Goal: Communication & Community: Participate in discussion

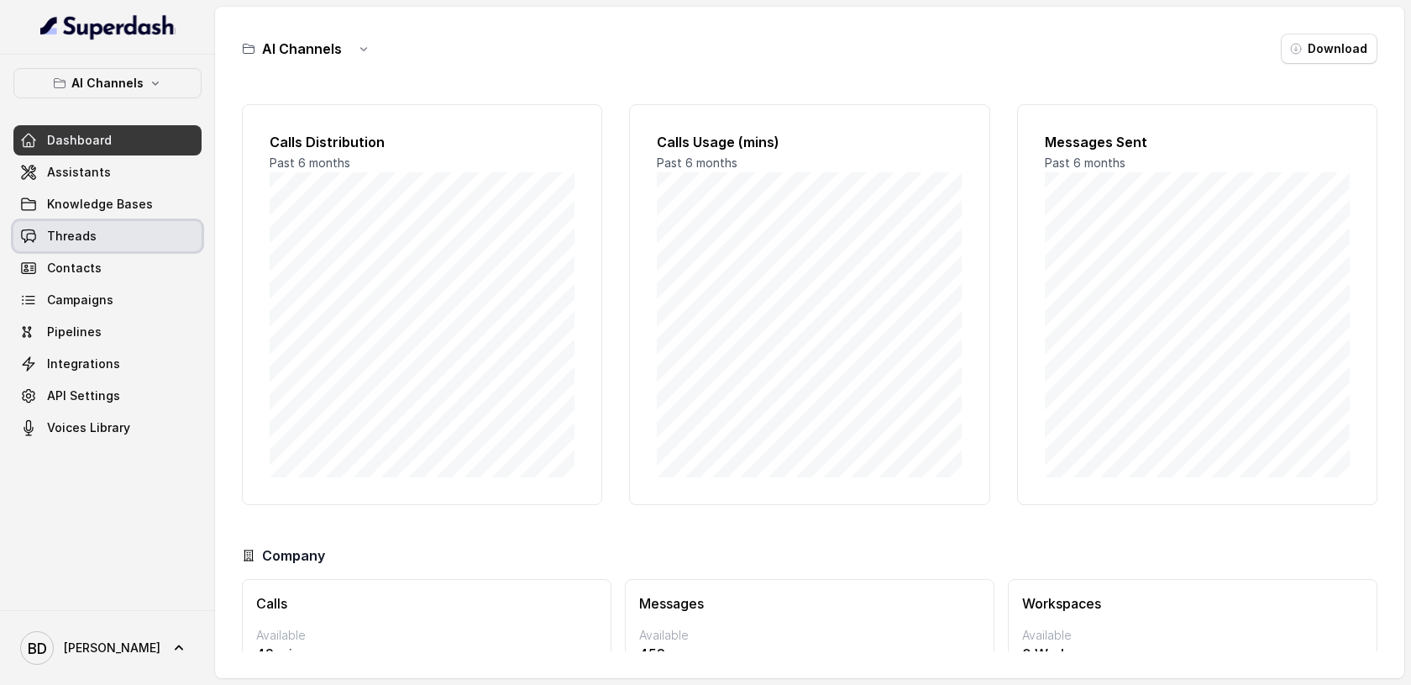
click at [66, 241] on span "Threads" at bounding box center [72, 236] width 50 height 17
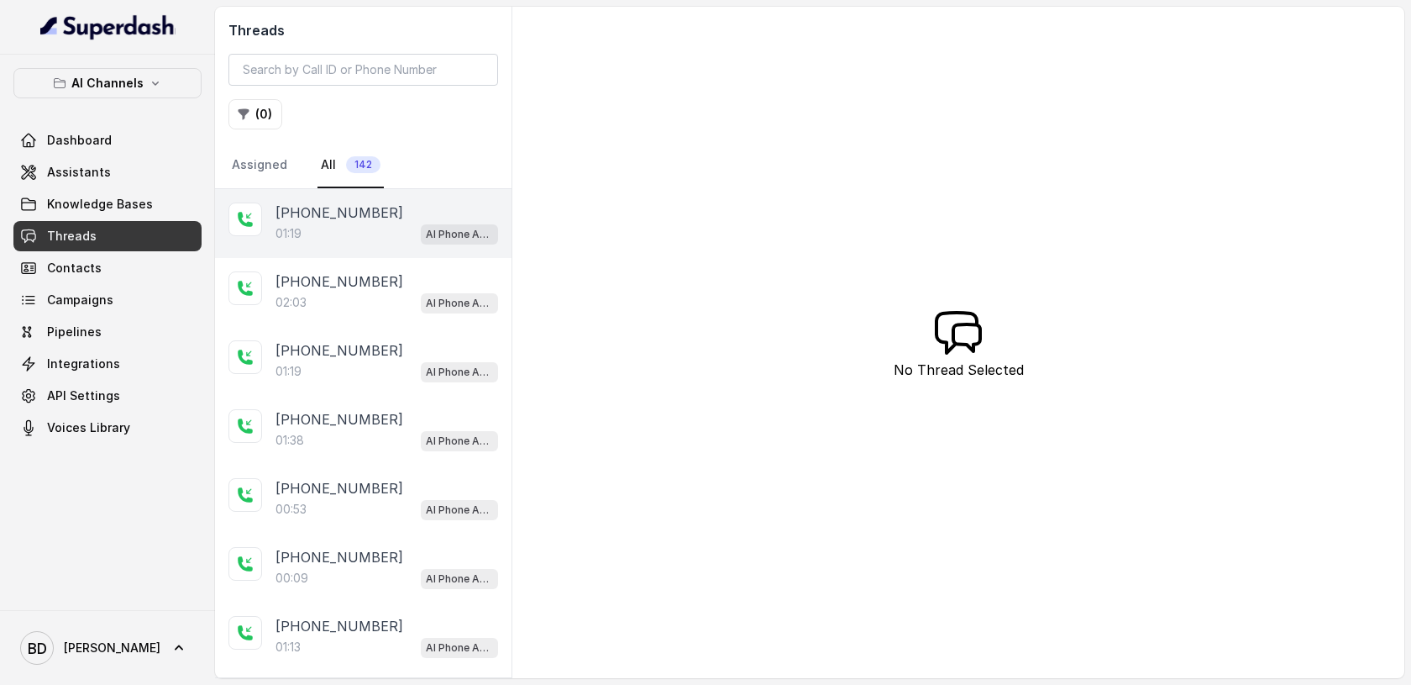
click at [354, 204] on p "[PHONE_NUMBER]" at bounding box center [340, 212] width 128 height 20
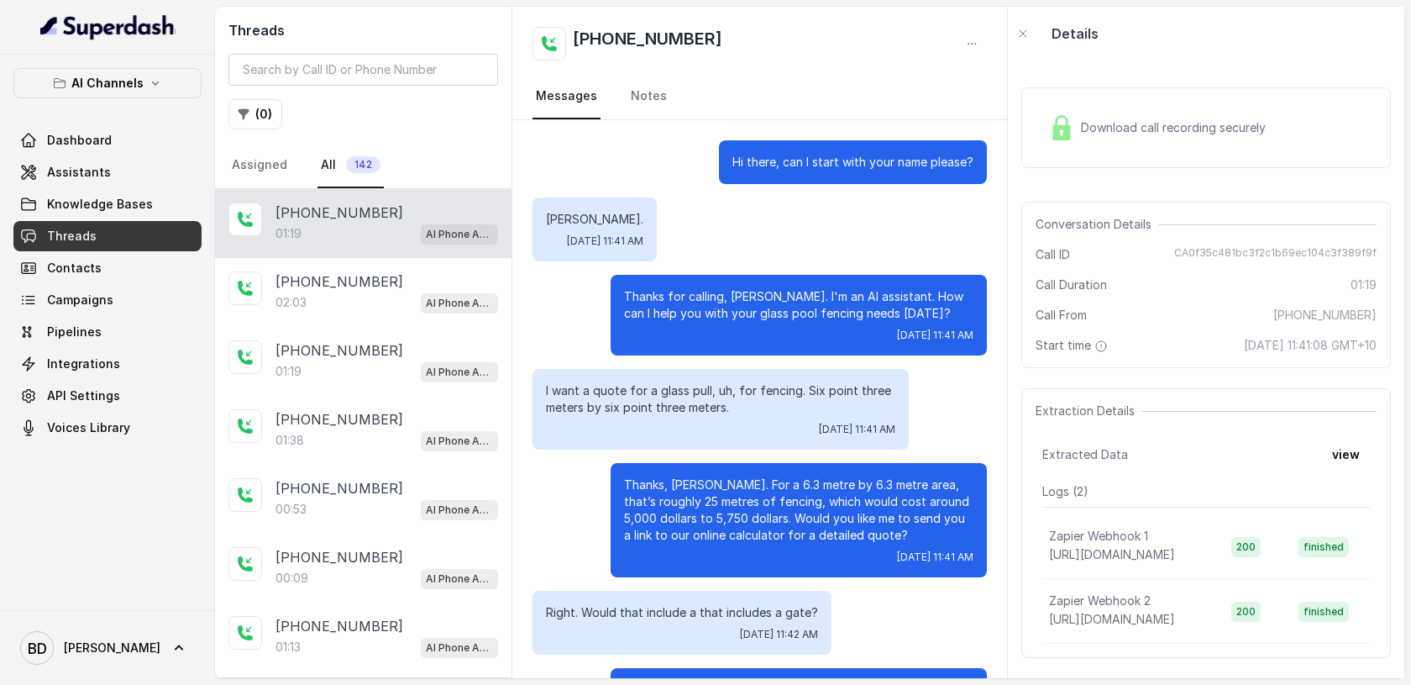
click at [1070, 134] on img at bounding box center [1061, 127] width 25 height 25
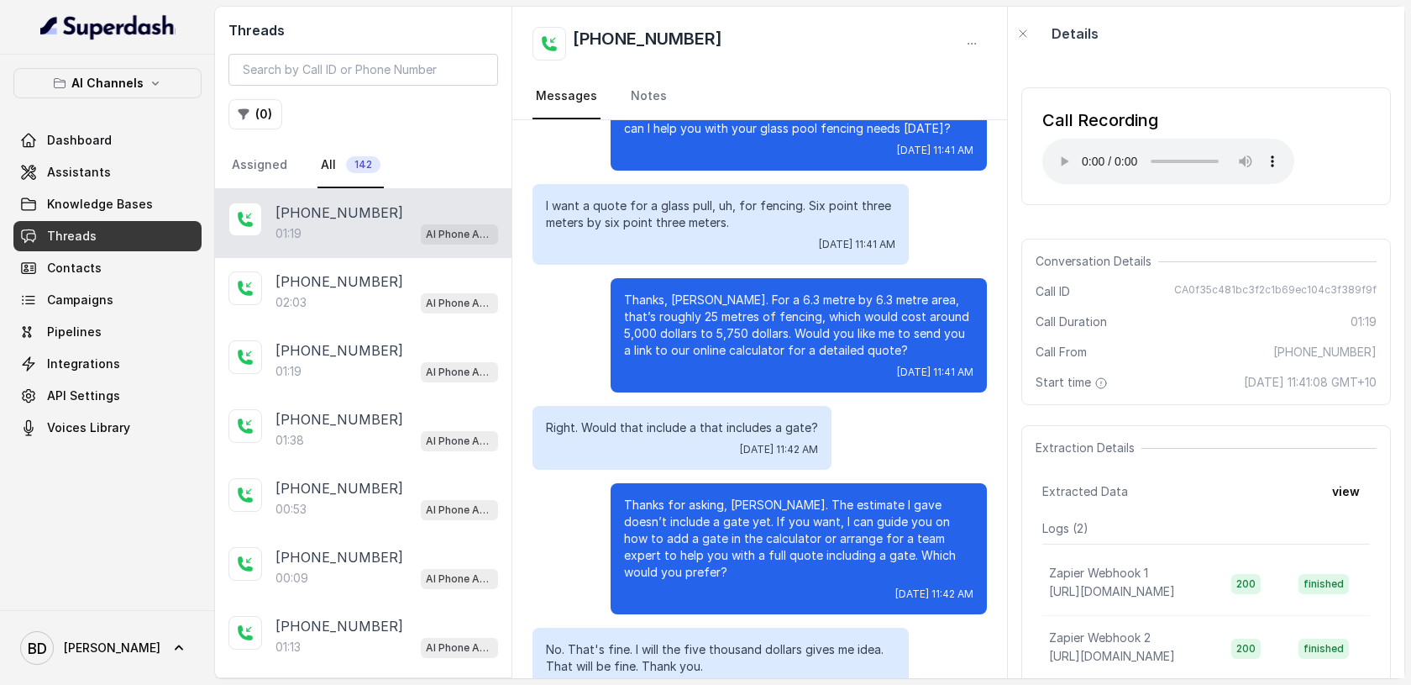
scroll to position [152, 0]
